Goal: Task Accomplishment & Management: Complete application form

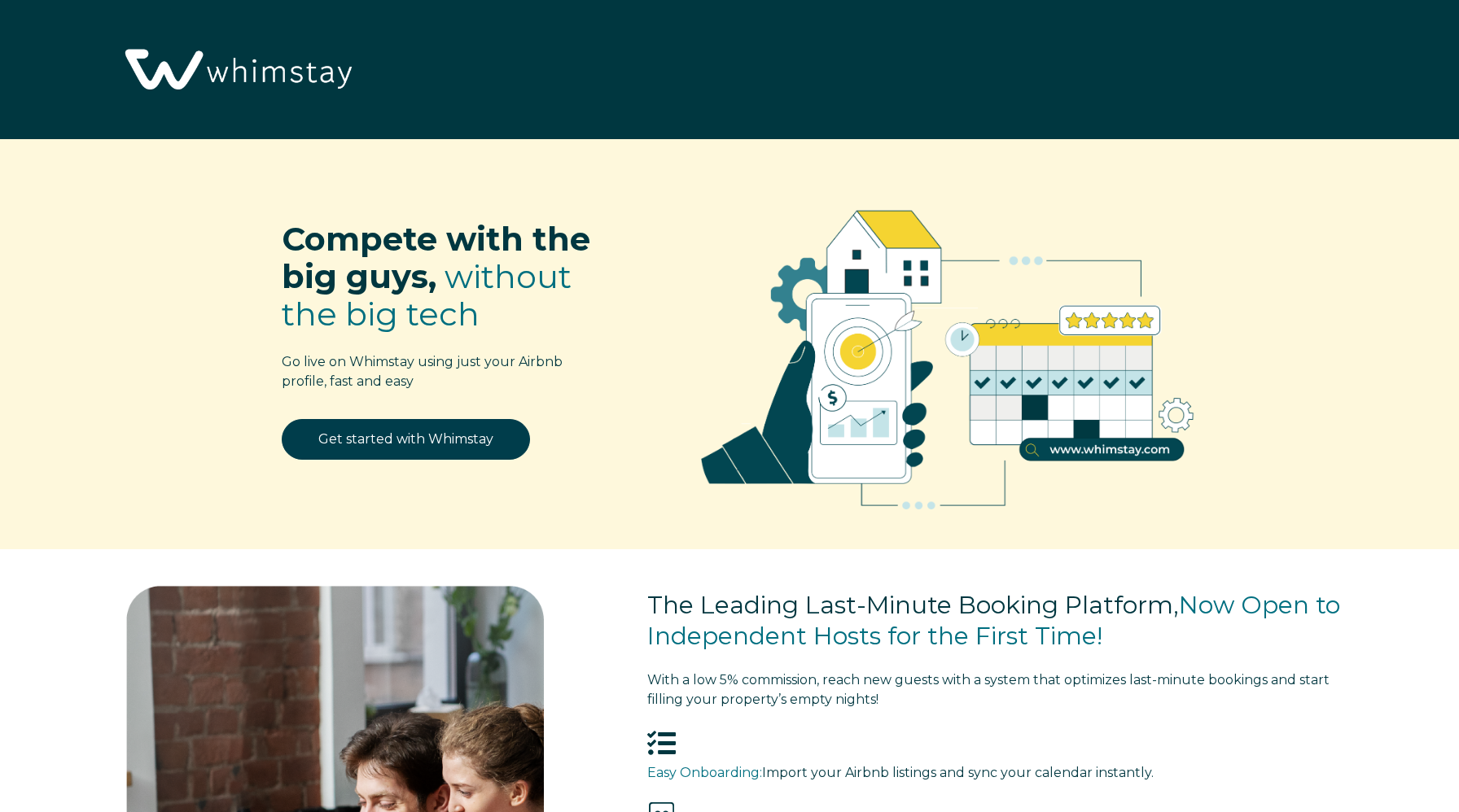
select select "US"
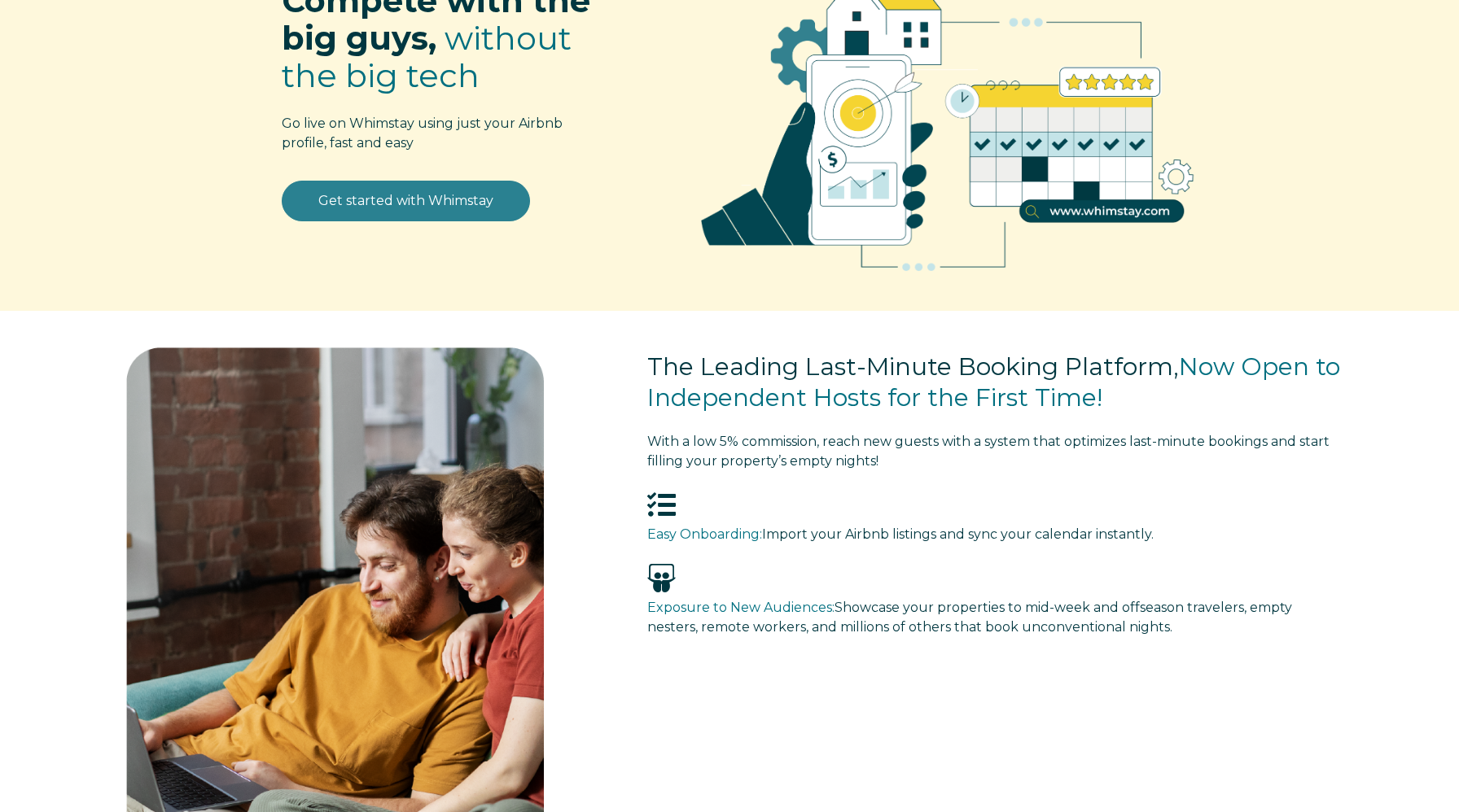
scroll to position [239, 0]
click at [417, 196] on link "Get started with Whimstay" at bounding box center [406, 200] width 248 height 41
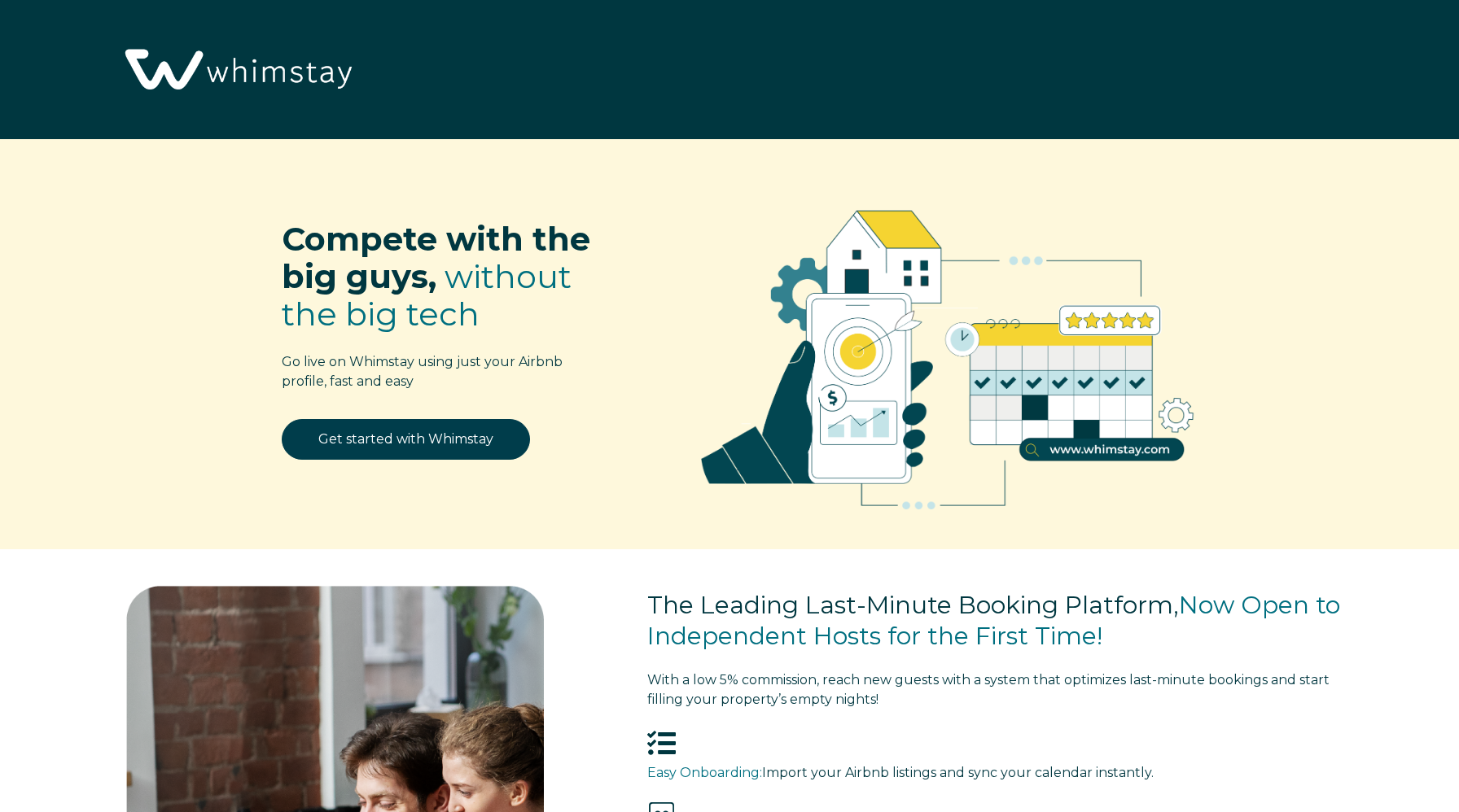
scroll to position [2225, 0]
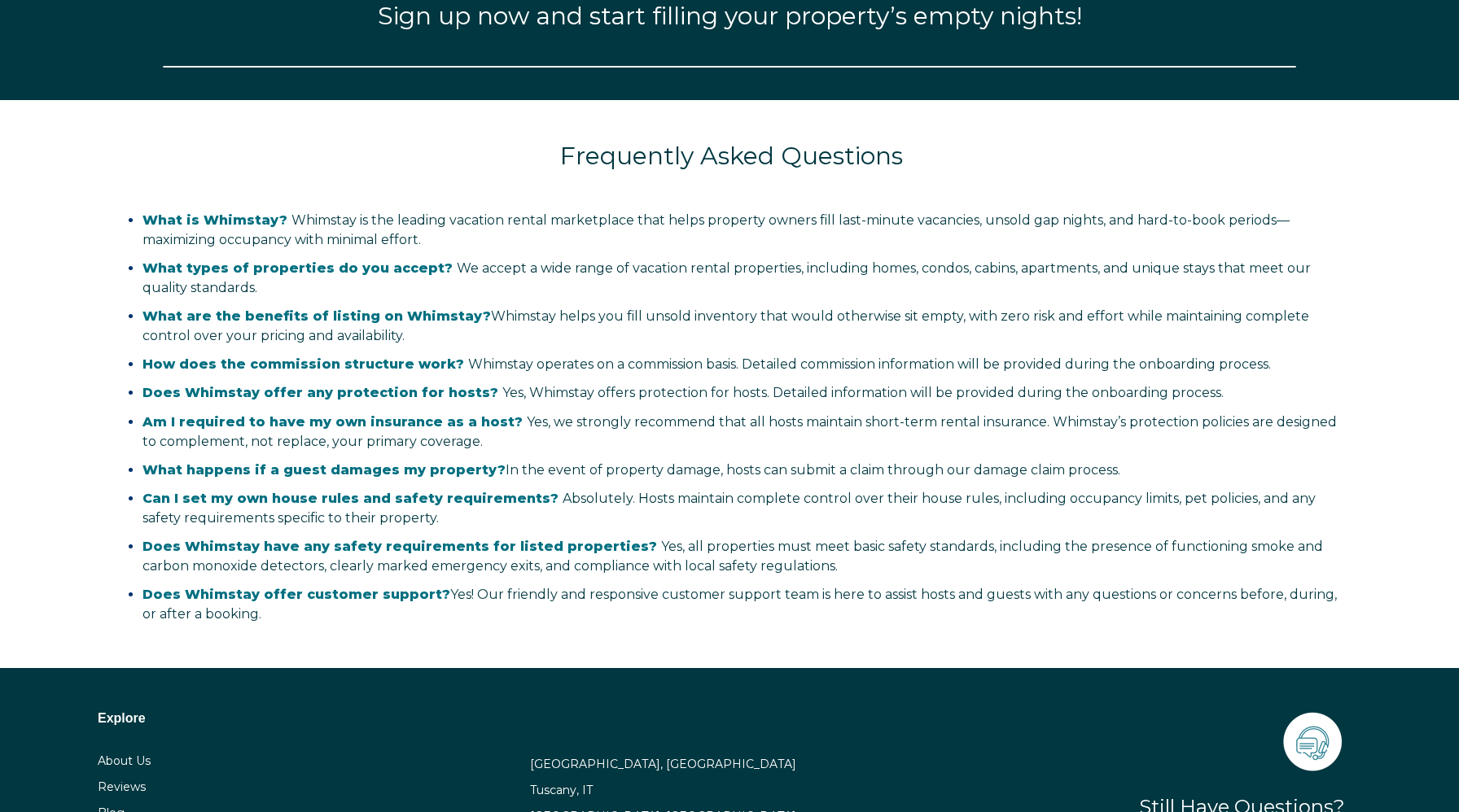
select select "US"
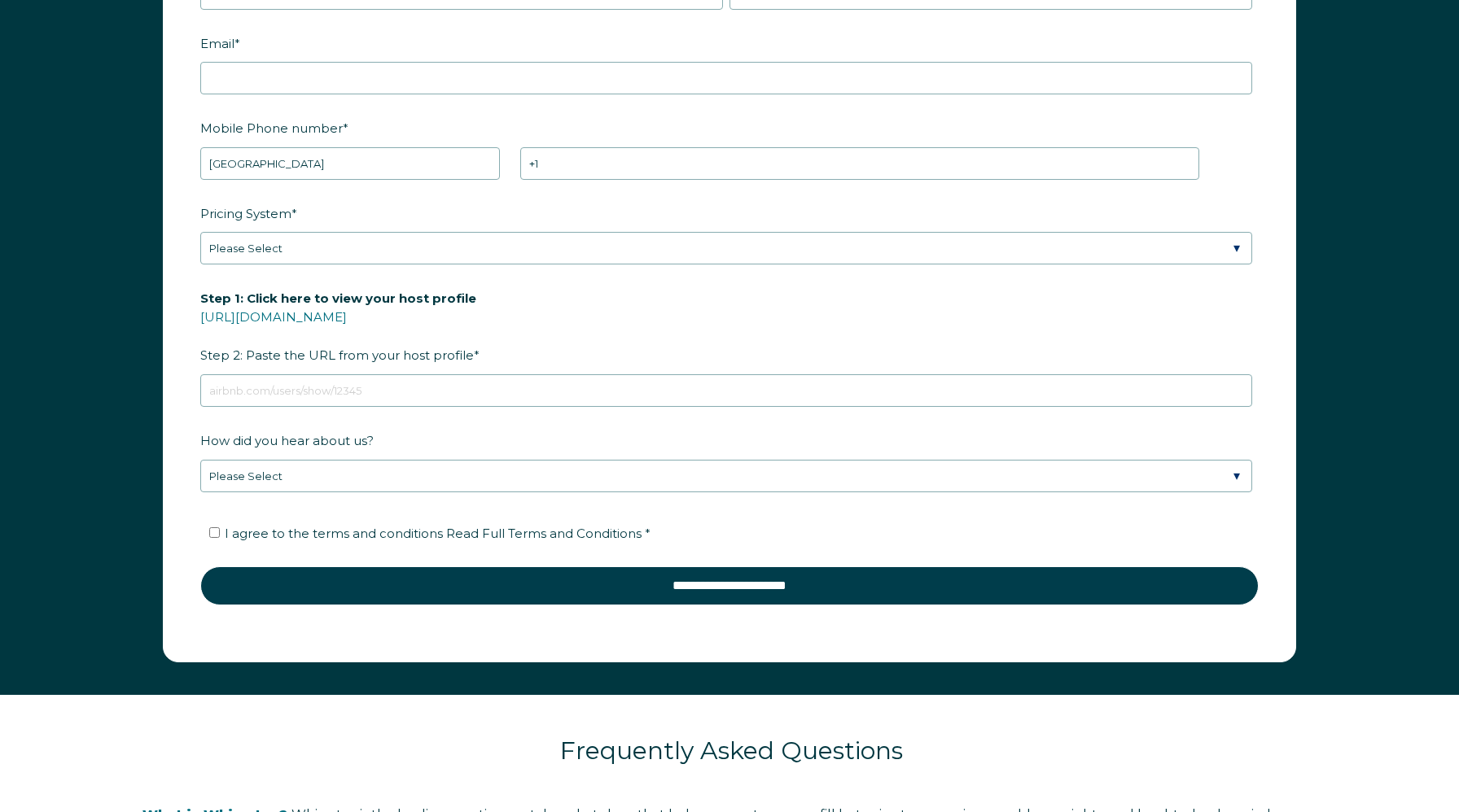
scroll to position [2345, 0]
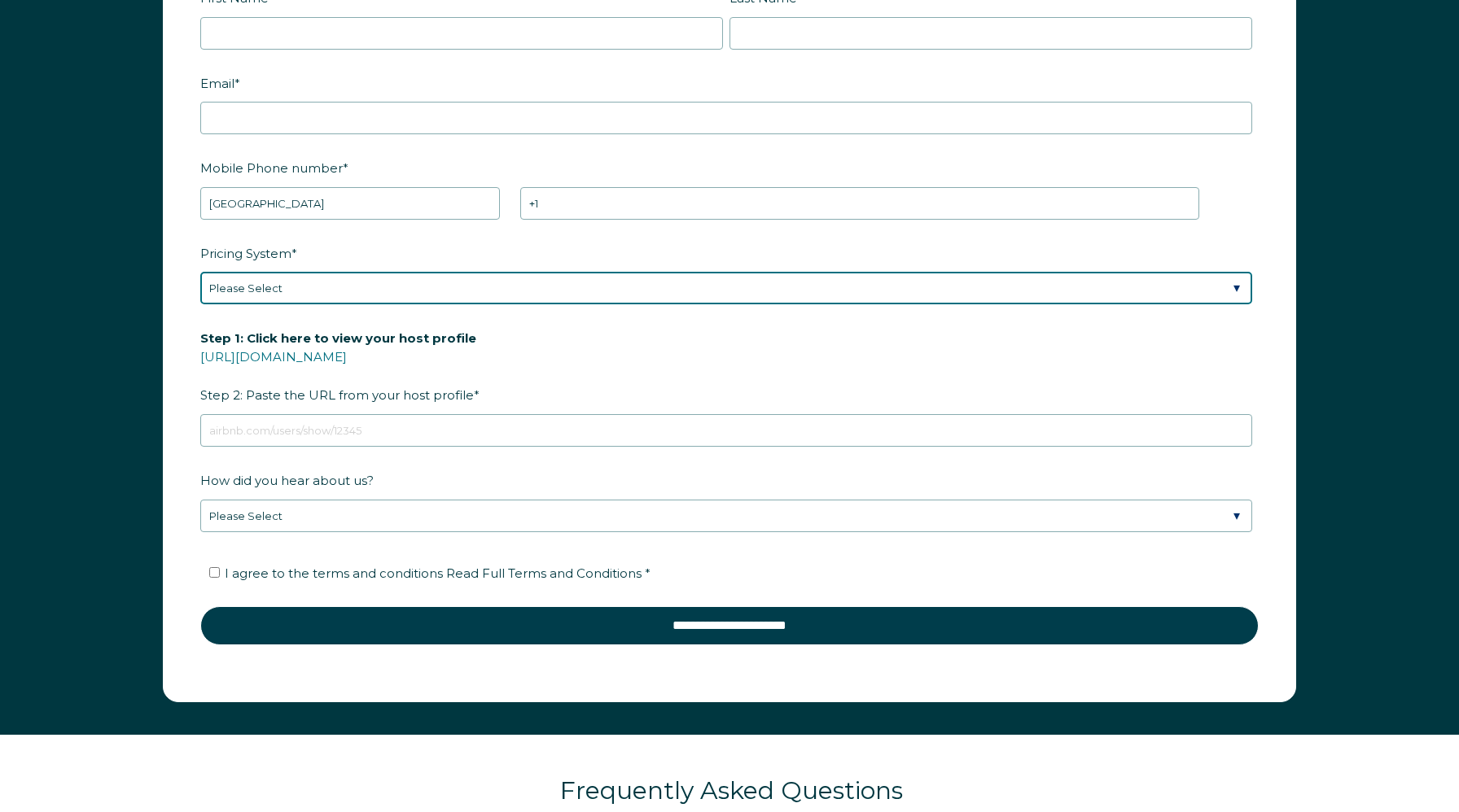
click at [541, 280] on select "Please Select Manual Airbnb Smart Pricing PriceLabs Wheelhouse Beyond Pricing 3…" at bounding box center [726, 288] width 1052 height 33
select select "Manual"
click at [200, 272] on select "Please Select Manual Airbnb Smart Pricing PriceLabs Wheelhouse Beyond Pricing 3…" at bounding box center [726, 288] width 1052 height 33
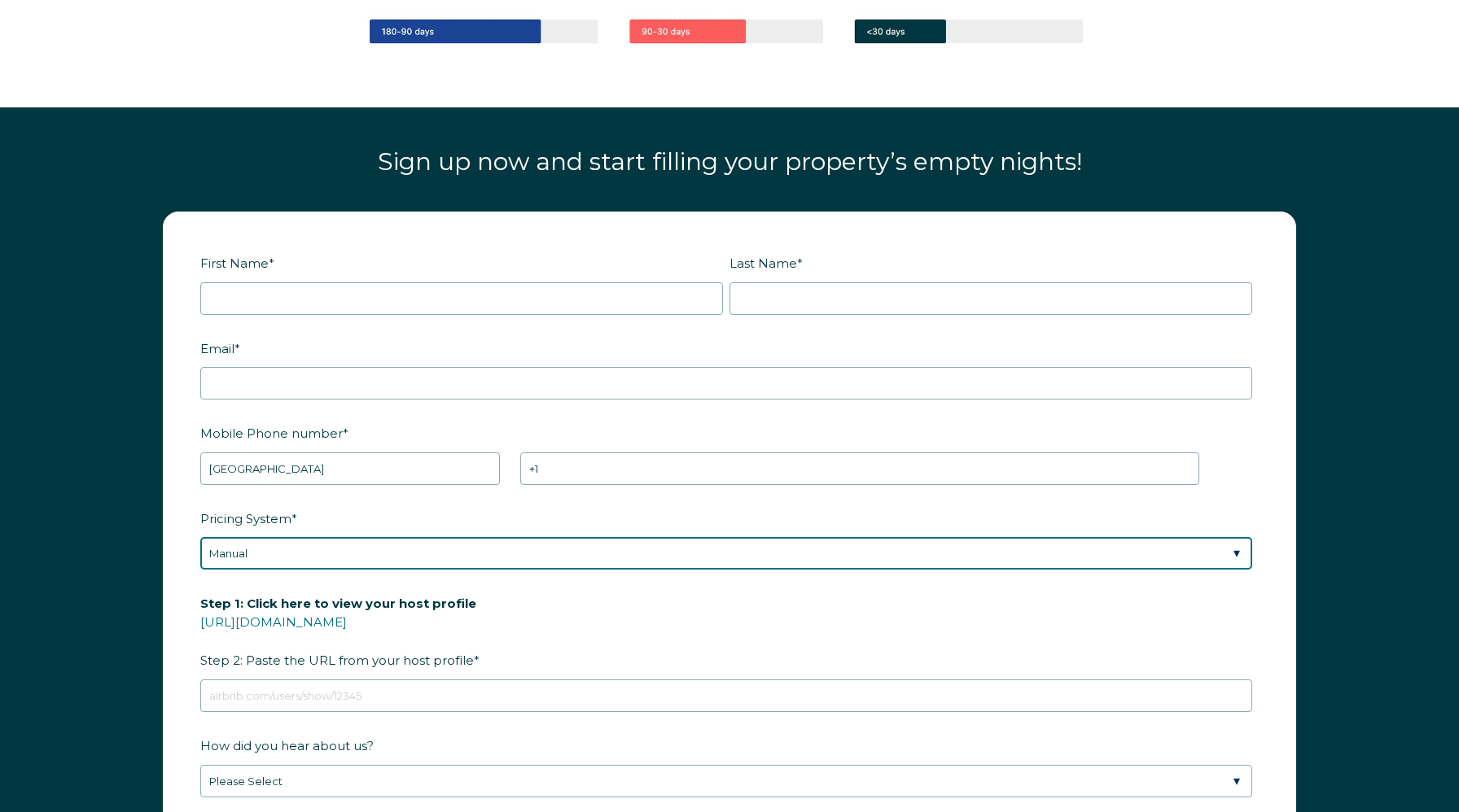
scroll to position [2078, 0]
